Goal: Task Accomplishment & Management: Manage account settings

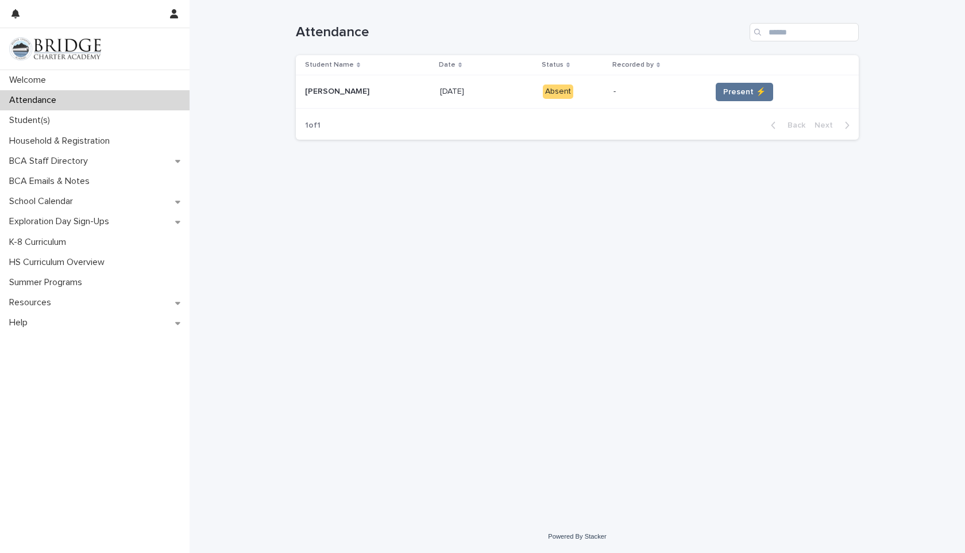
click at [702, 90] on p "-" at bounding box center [658, 92] width 88 height 10
click at [739, 90] on span "Present ⚡" at bounding box center [744, 91] width 43 height 11
